Goal: Transaction & Acquisition: Purchase product/service

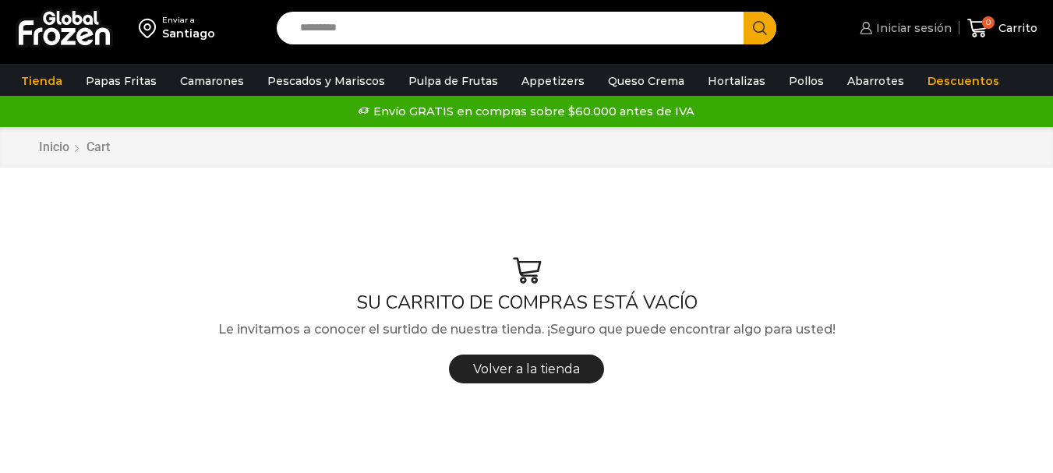
click at [925, 32] on span "Iniciar sesión" at bounding box center [912, 28] width 80 height 16
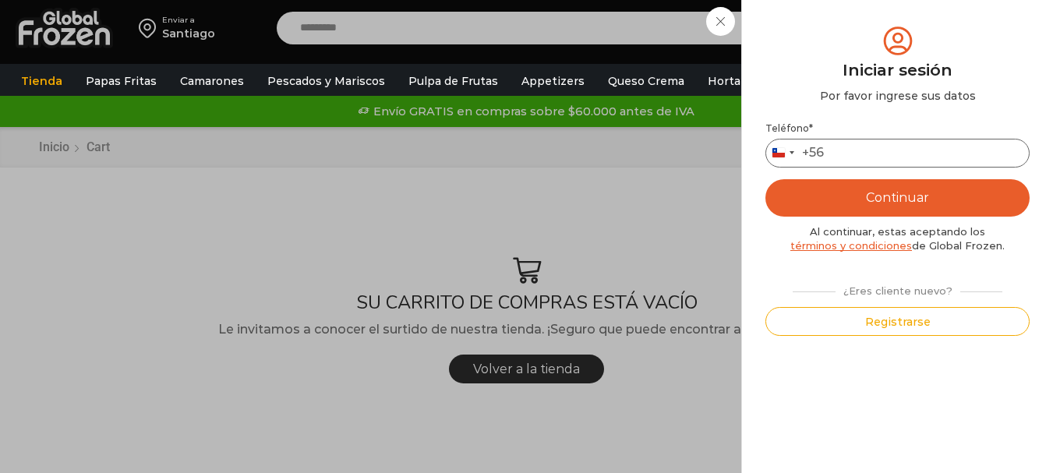
click at [872, 154] on input "Teléfono *" at bounding box center [898, 153] width 264 height 29
type input "*********"
click at [766, 179] on button "Continuar" at bounding box center [898, 197] width 264 height 37
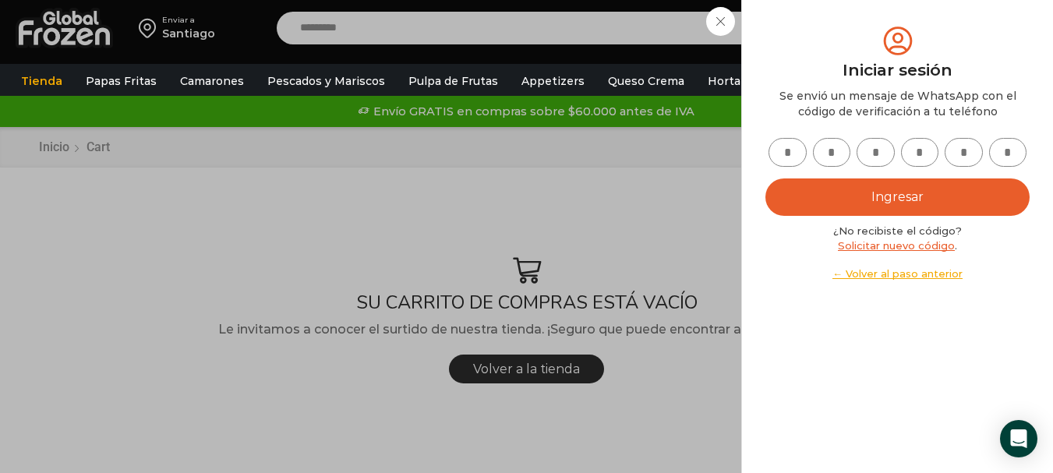
scroll to position [31, 0]
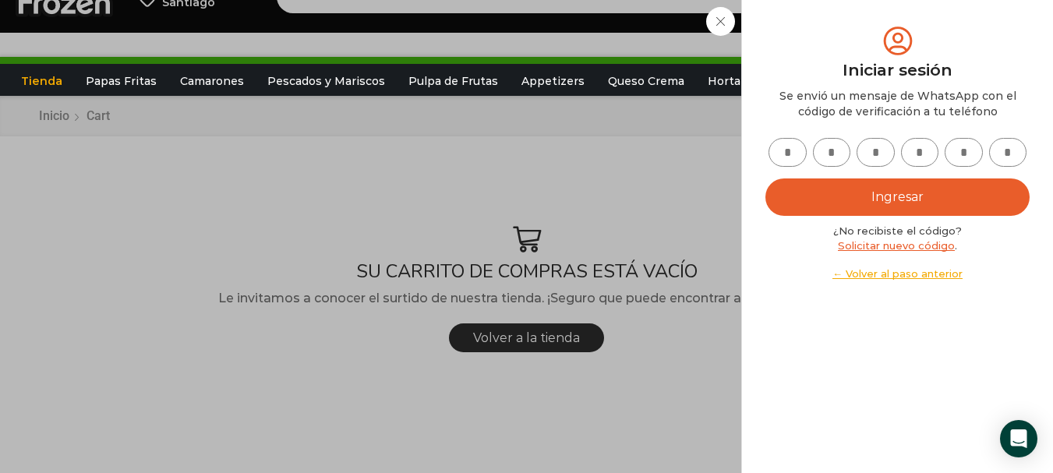
click at [785, 156] on input "text" at bounding box center [788, 152] width 38 height 29
type input "*"
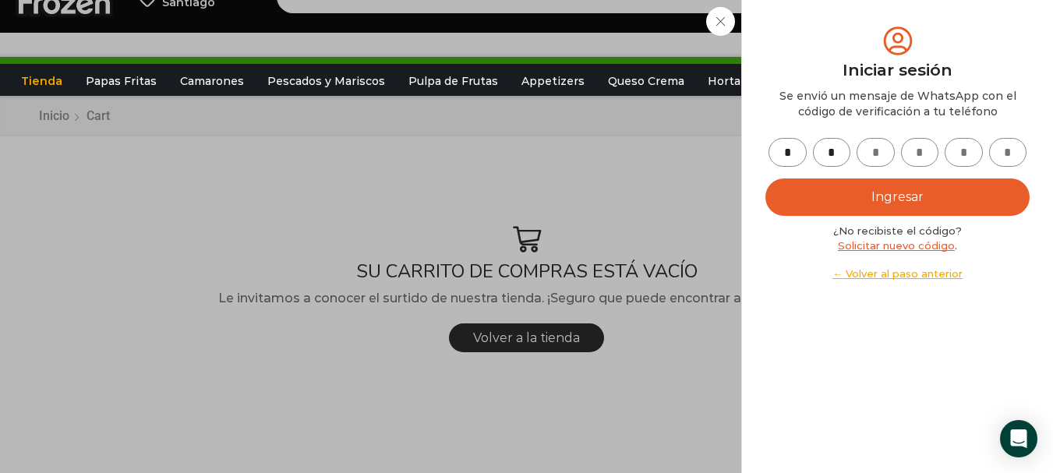
type input "*"
click at [766, 179] on button "Ingresar" at bounding box center [898, 197] width 264 height 37
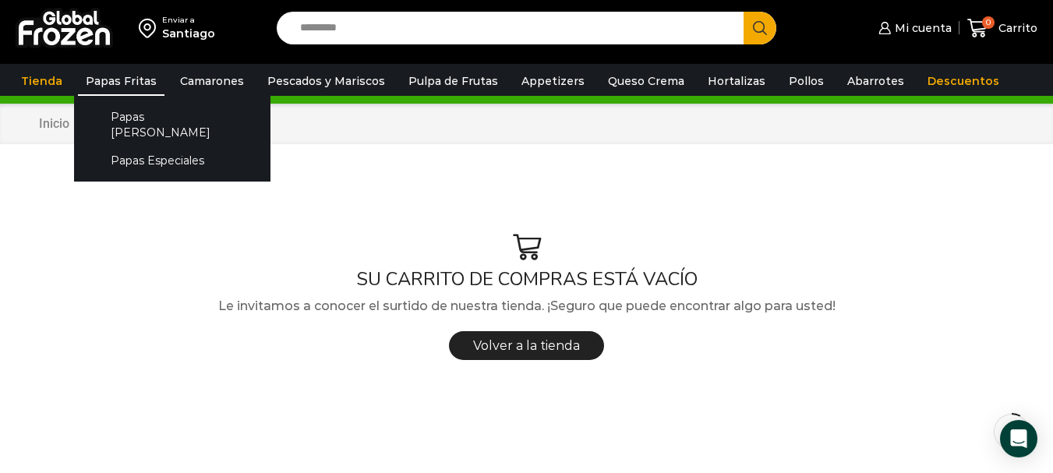
click at [131, 82] on link "Papas Fritas" at bounding box center [121, 81] width 87 height 30
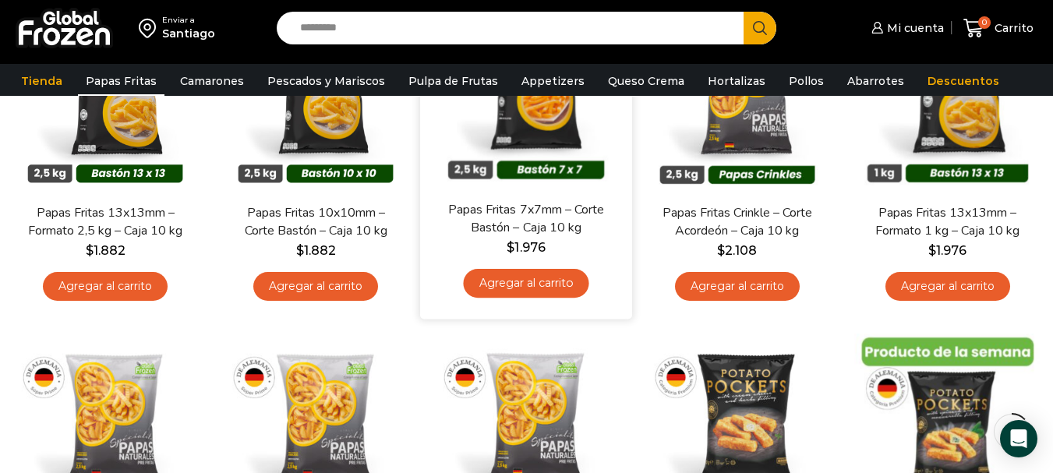
scroll to position [156, 0]
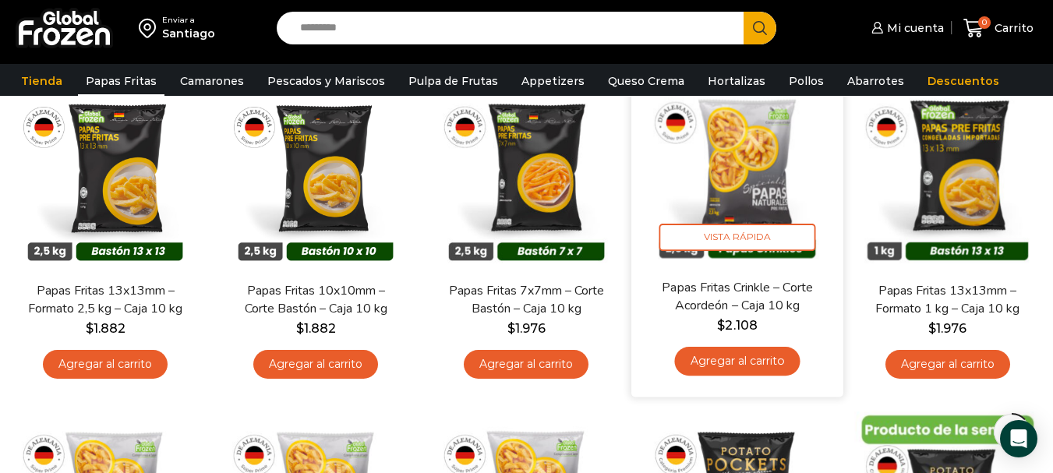
click at [752, 359] on link "Agregar al carrito" at bounding box center [737, 361] width 126 height 29
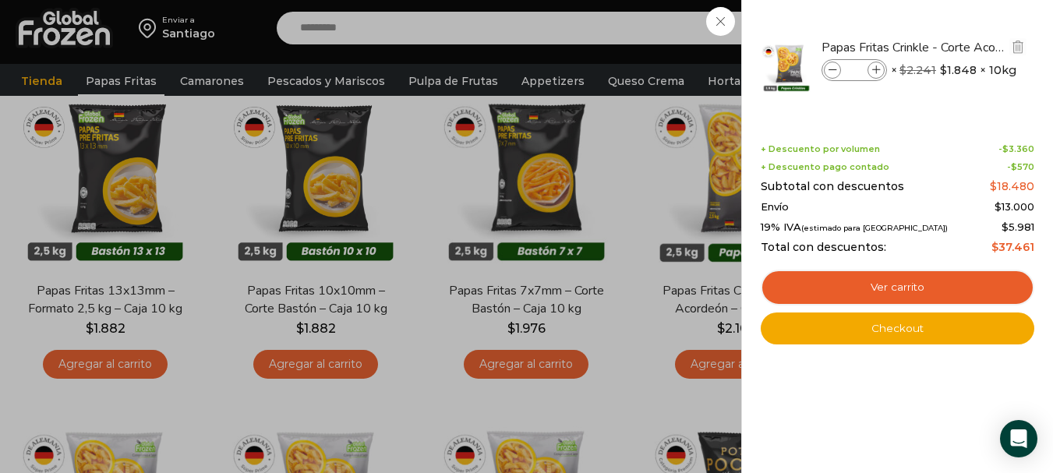
click at [875, 72] on icon at bounding box center [876, 70] width 9 height 9
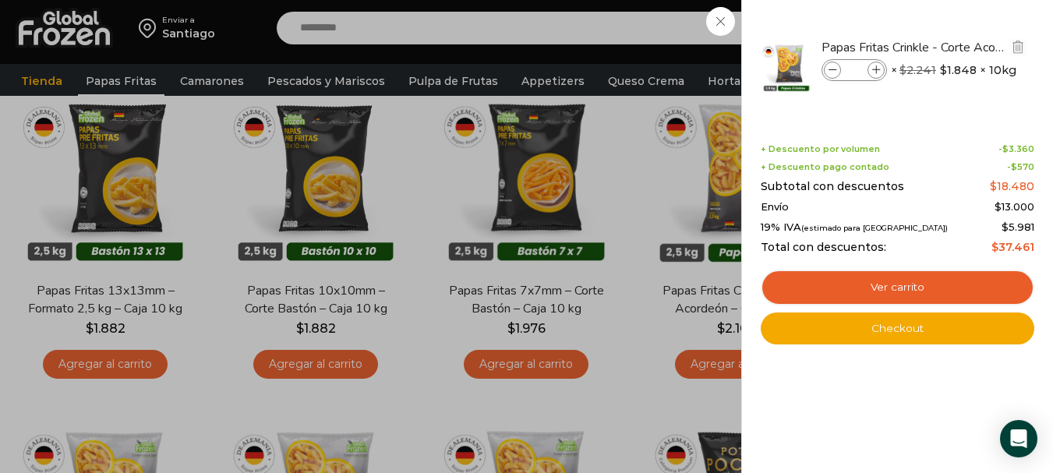
click at [875, 72] on icon at bounding box center [876, 70] width 9 height 9
type input "*"
click at [960, 47] on div "8 Carrito 8 8 Shopping Cart *" at bounding box center [999, 28] width 78 height 37
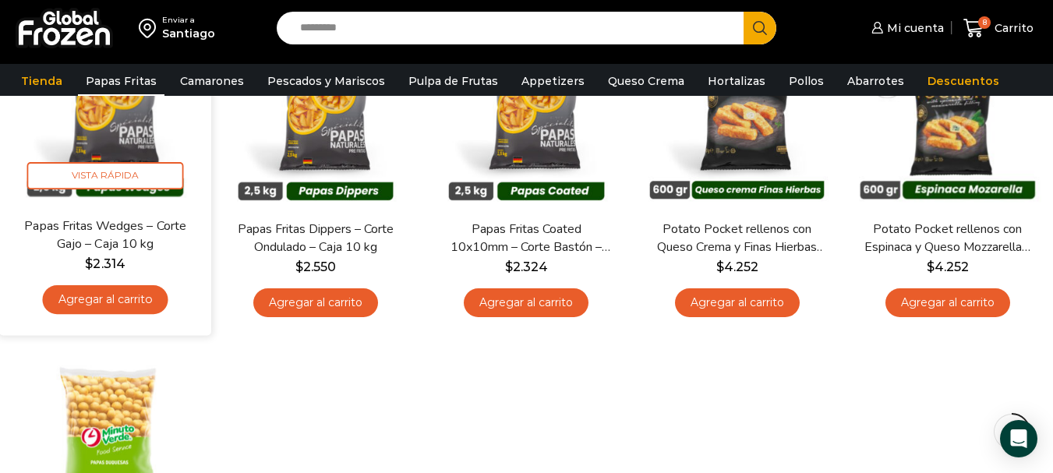
scroll to position [468, 0]
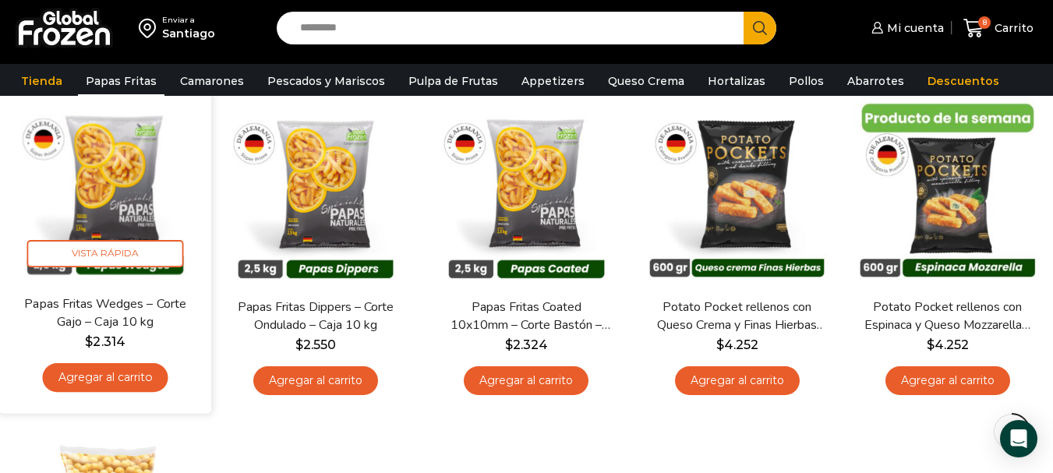
click at [131, 371] on link "Agregar al carrito" at bounding box center [106, 377] width 126 height 29
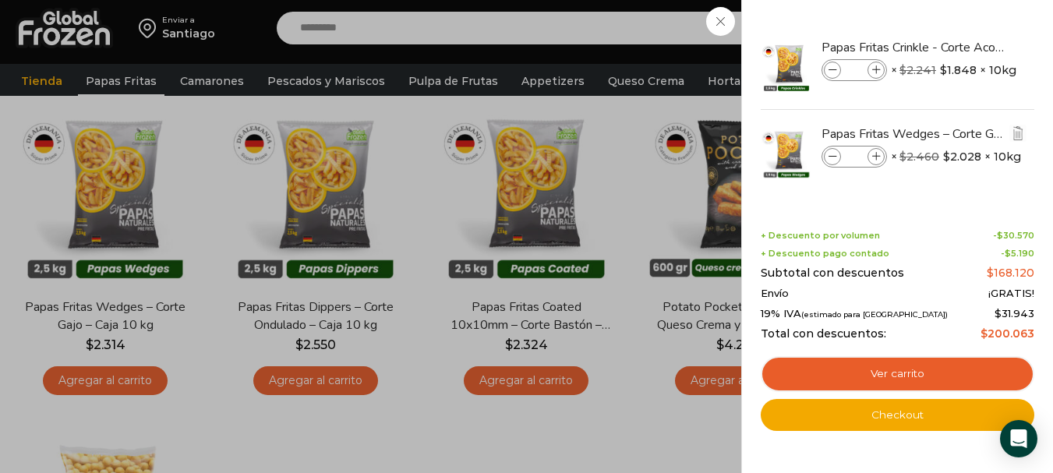
click at [879, 154] on icon at bounding box center [876, 157] width 9 height 9
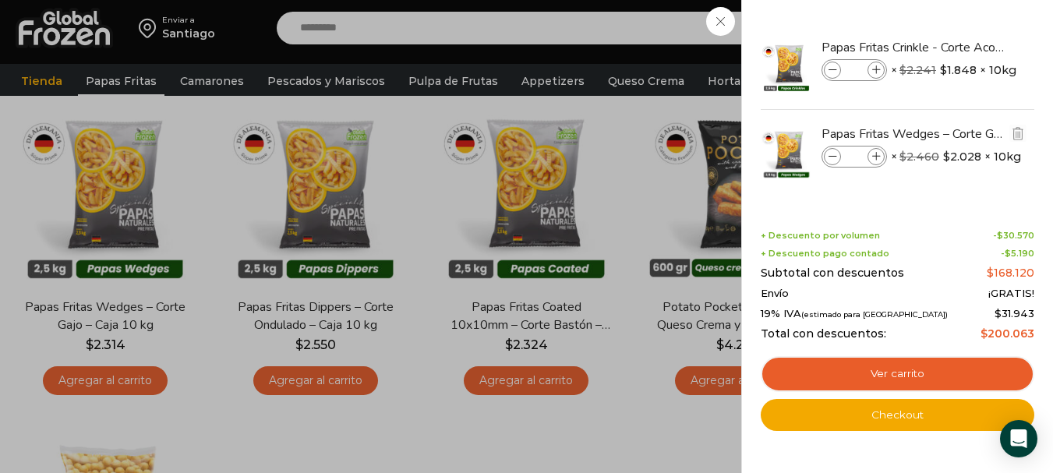
type input "*"
click at [876, 71] on icon at bounding box center [876, 70] width 9 height 9
type input "**"
drag, startPoint x: 177, startPoint y: 274, endPoint x: 145, endPoint y: 294, distance: 37.4
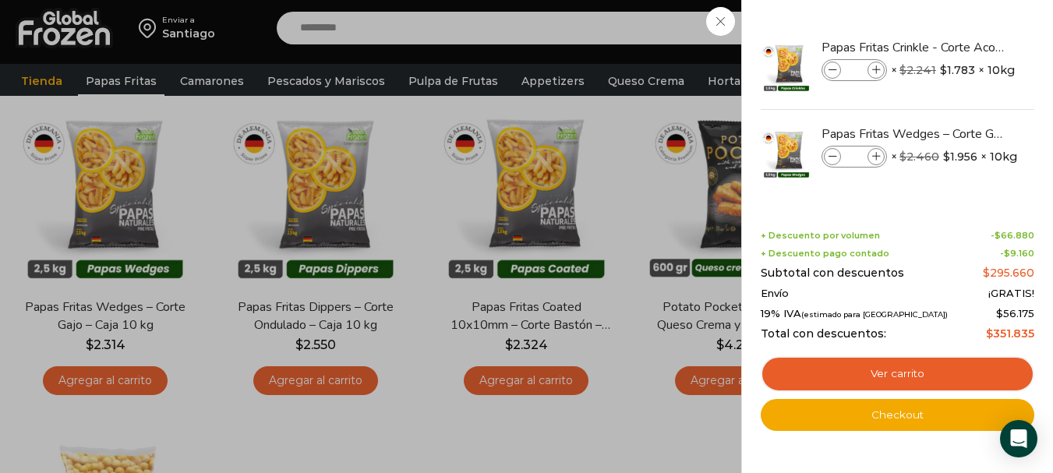
click at [960, 47] on div "16 Carrito 16 16 Shopping Cart" at bounding box center [999, 28] width 78 height 37
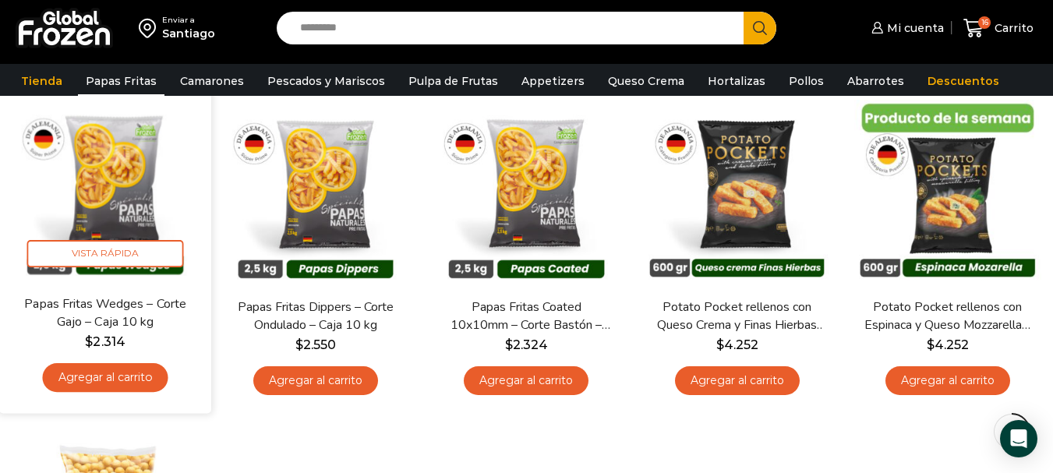
click at [154, 307] on link "Papas Fritas Wedges – Corte Gajo – Caja 10 kg" at bounding box center [105, 313] width 170 height 37
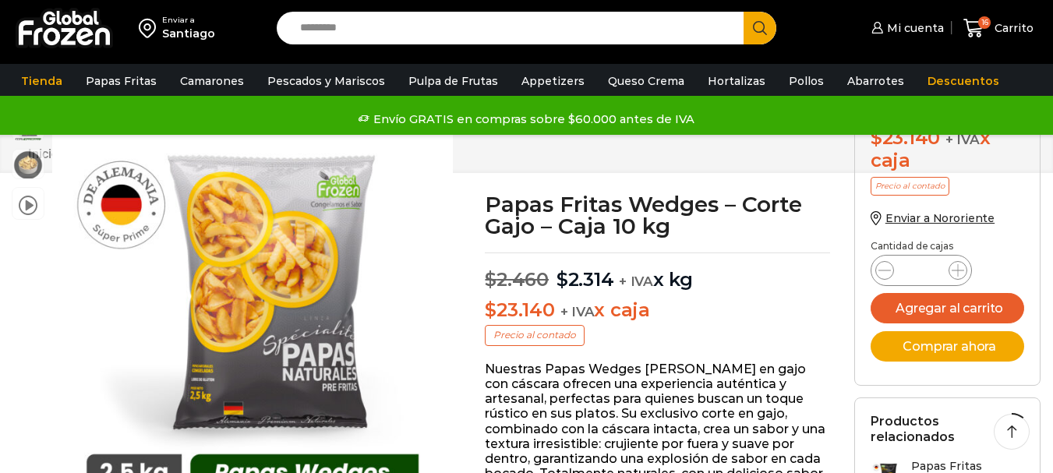
click at [27, 167] on img at bounding box center [27, 165] width 31 height 31
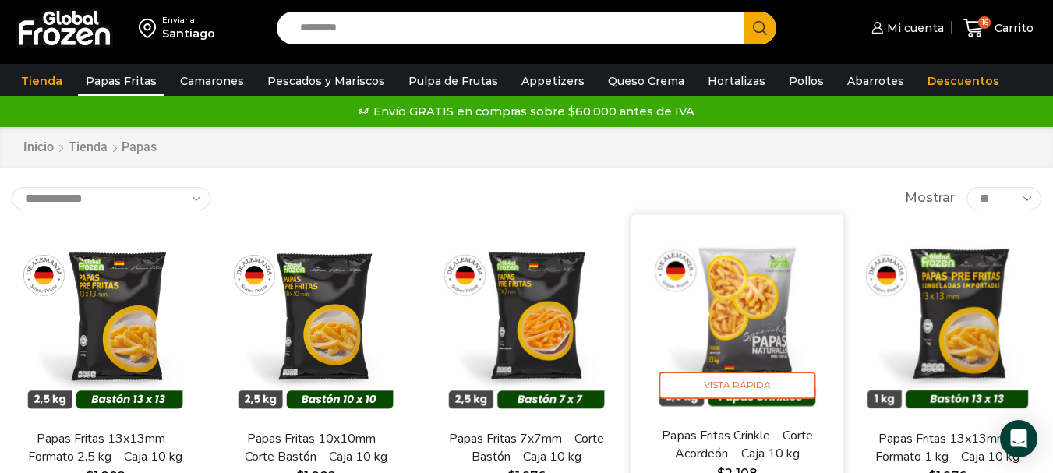
click at [747, 437] on link "Papas Fritas Crinkle – Corte Acordeón – Caja 10 kg" at bounding box center [737, 444] width 170 height 37
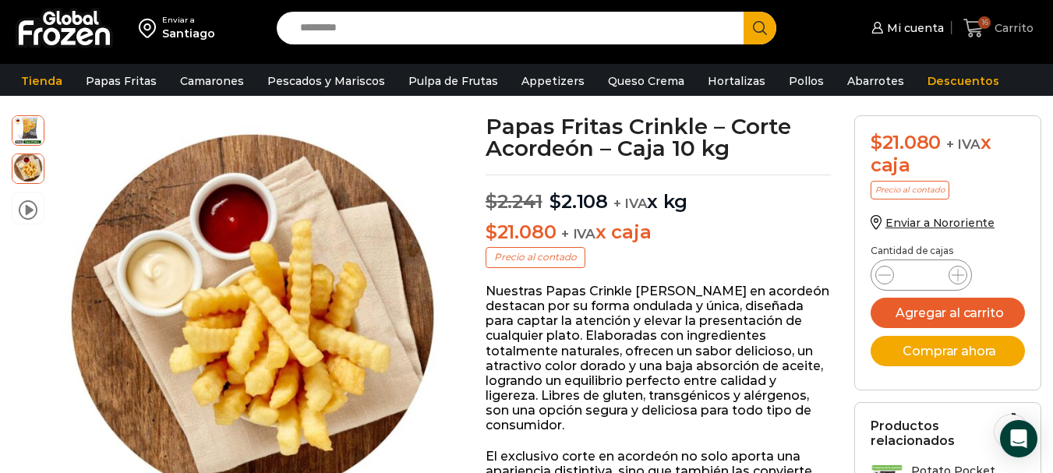
click at [1002, 24] on span "Carrito" at bounding box center [1012, 28] width 43 height 16
